Goal: Information Seeking & Learning: Learn about a topic

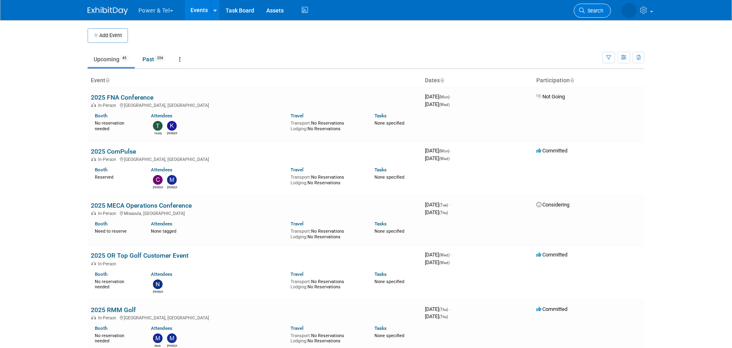
click at [591, 8] on span "Search" at bounding box center [594, 11] width 19 height 6
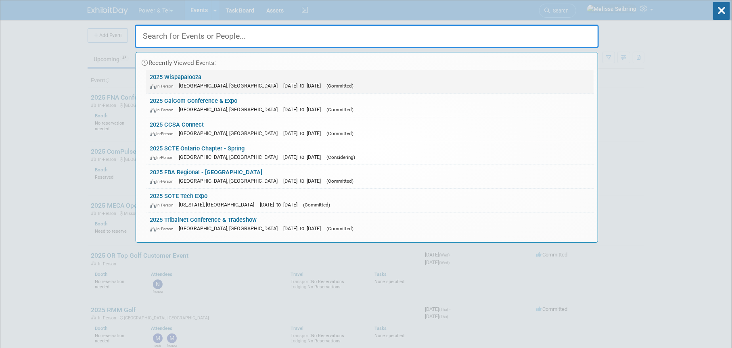
click at [284, 83] on span "[DATE] to [DATE]" at bounding box center [305, 86] width 42 height 6
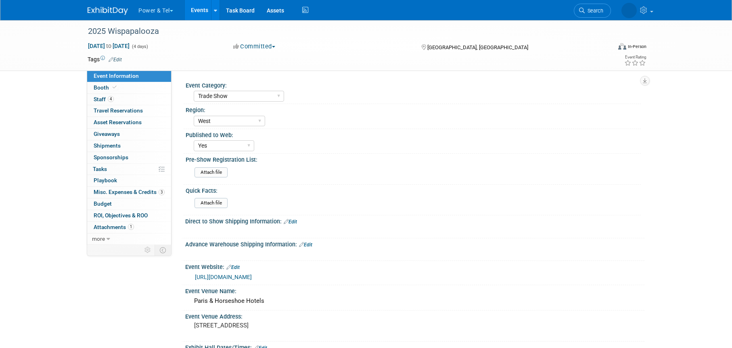
select select "Trade Show"
select select "West"
select select "Yes"
click at [99, 100] on span "Staff 4" at bounding box center [104, 99] width 20 height 6
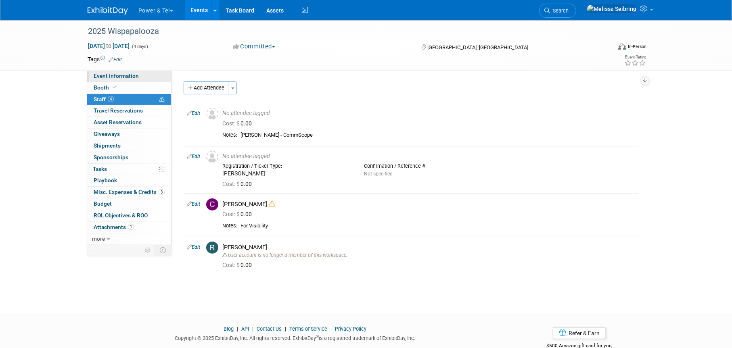
click at [106, 73] on span "Event Information" at bounding box center [116, 76] width 45 height 6
select select "Trade Show"
select select "West"
select select "Yes"
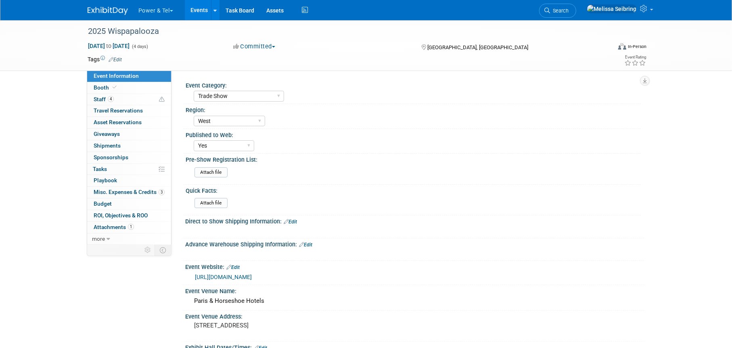
click at [252, 274] on link "https://www.wispaevents.org/wpalooza25/begin" at bounding box center [223, 277] width 57 height 6
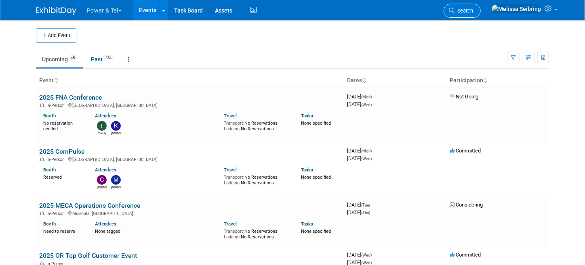
click at [473, 10] on span "Search" at bounding box center [463, 11] width 19 height 6
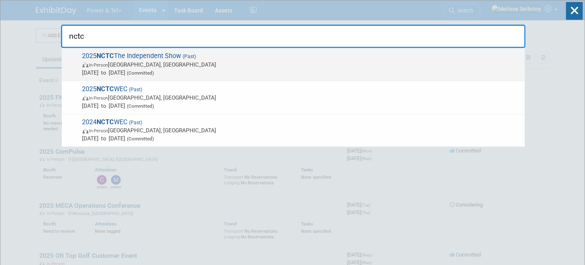
type input "nctc"
click at [132, 54] on span "2025 NCTC The Independent Show (Past) In-Person [GEOGRAPHIC_DATA], [GEOGRAPHIC_…" at bounding box center [300, 64] width 440 height 25
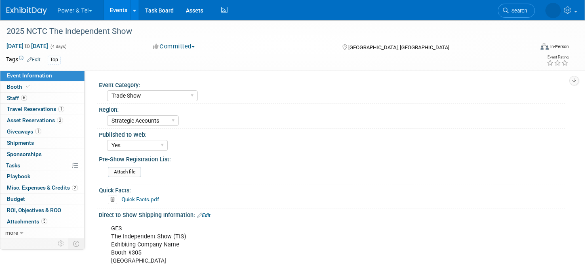
select select "Trade Show"
select select "Strategic Accounts"
select select "Yes"
click at [14, 87] on span "Booth" at bounding box center [19, 87] width 25 height 6
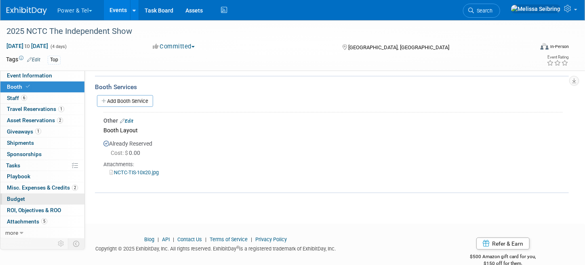
scroll to position [278, 0]
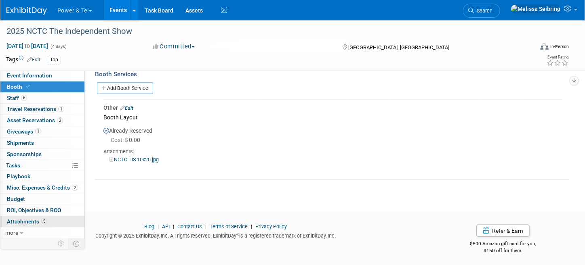
click at [25, 222] on span "Attachments 5" at bounding box center [27, 221] width 40 height 6
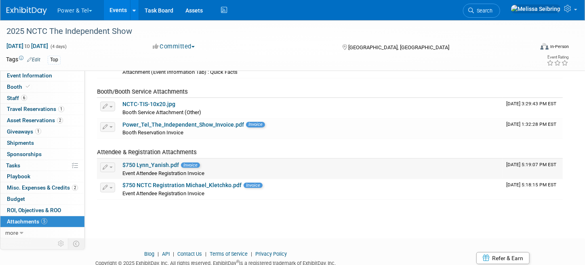
scroll to position [81, 0]
